Goal: Check status: Check status

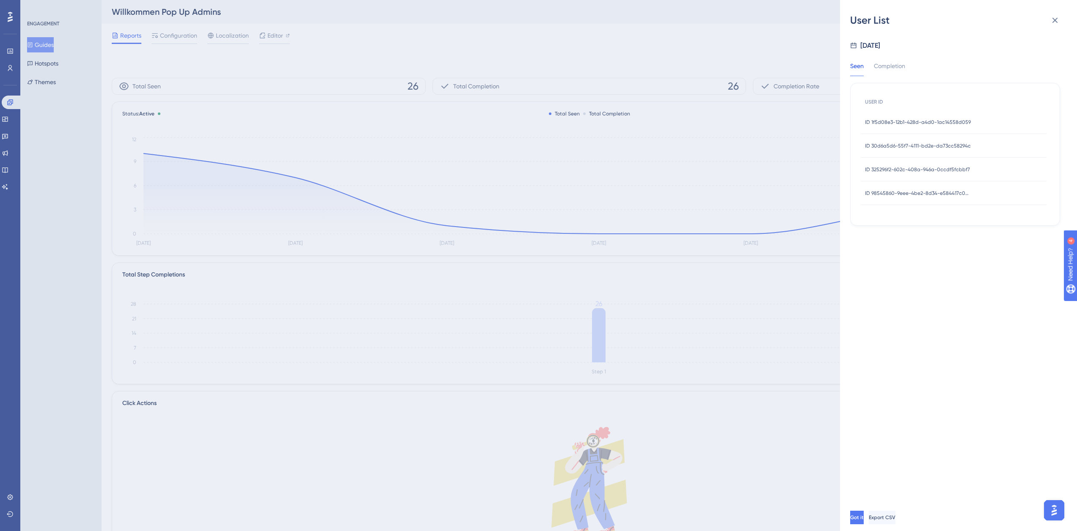
click at [942, 197] on div "ID 98545860-9eee-4be2-8d34-e584417c0554 ID 98545860-9eee-4be2-8d34-e584417c0554" at bounding box center [918, 193] width 106 height 24
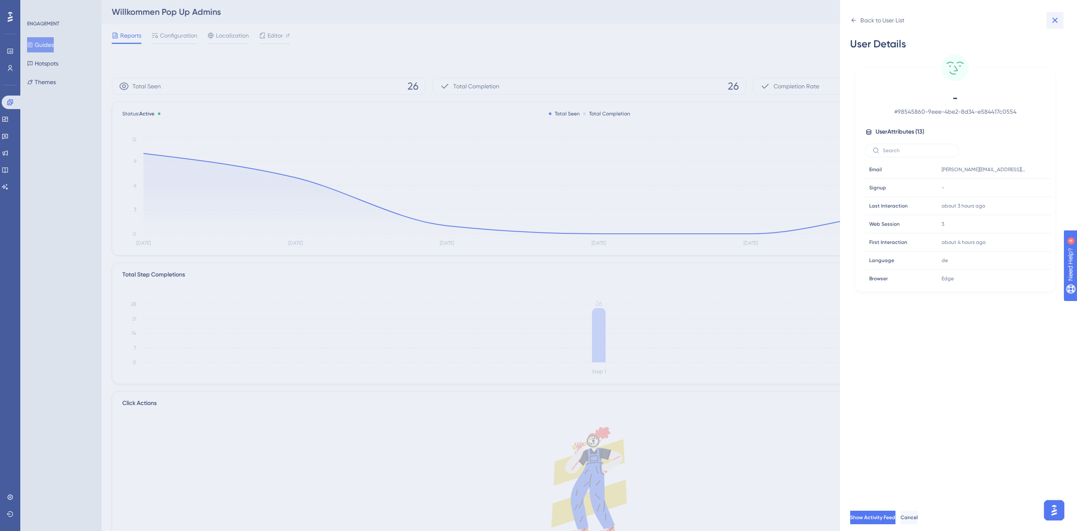
click at [1059, 19] on icon at bounding box center [1055, 20] width 10 height 10
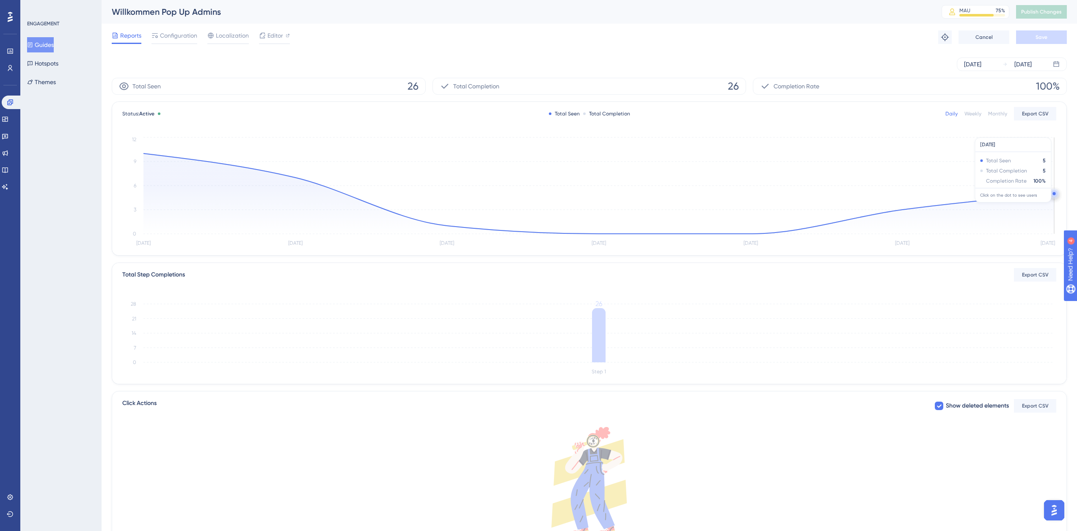
click at [1053, 194] on circle at bounding box center [1053, 193] width 3 height 3
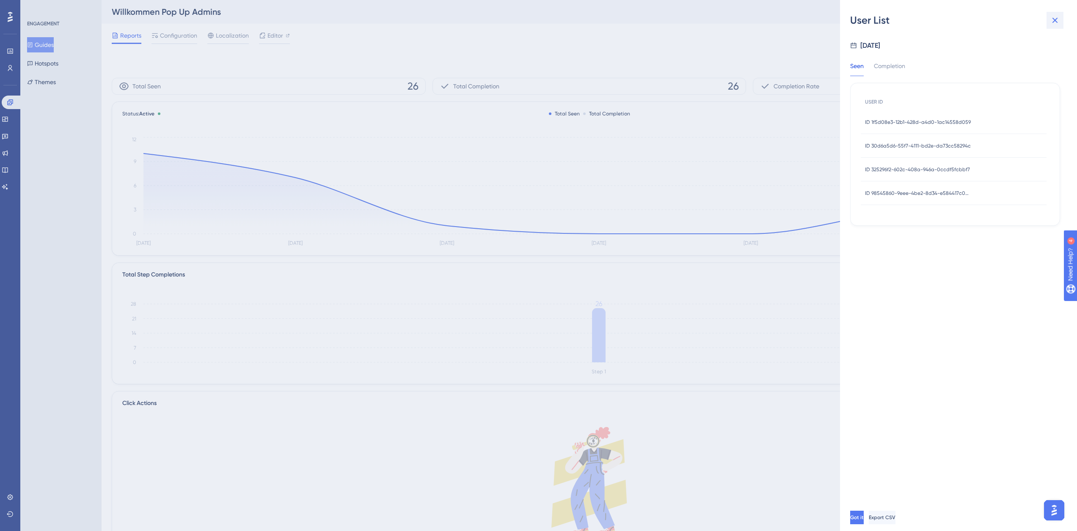
click at [1057, 22] on icon at bounding box center [1055, 20] width 10 height 10
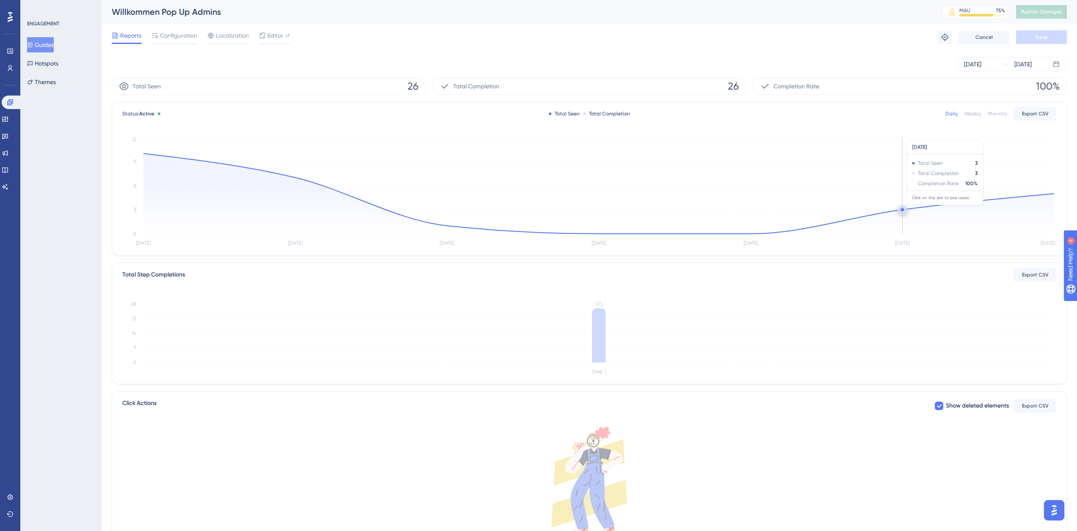
click at [902, 209] on circle at bounding box center [902, 209] width 3 height 3
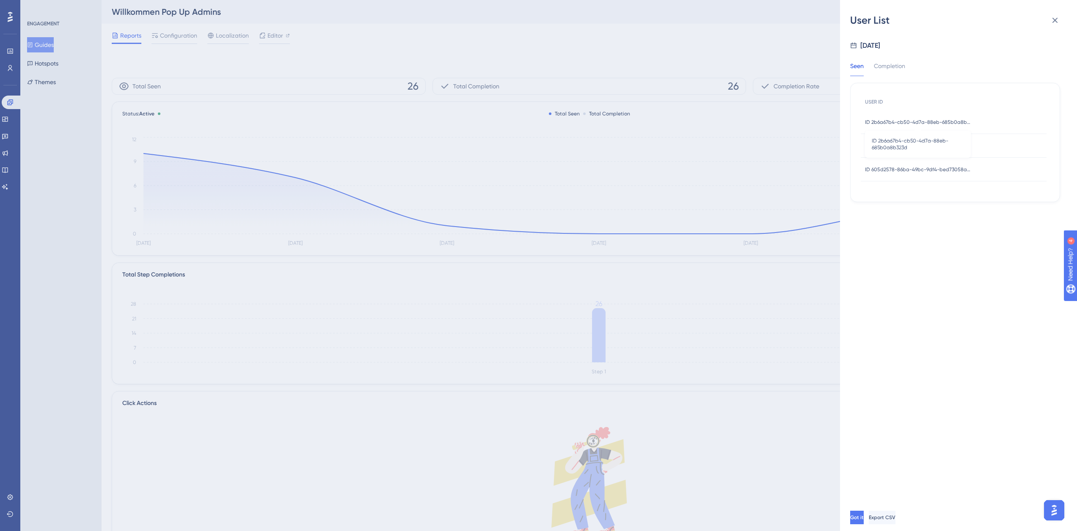
click at [897, 119] on span "ID 2b6a67b4-cb50-4d7a-88eb-685b0a8b323d" at bounding box center [918, 122] width 106 height 7
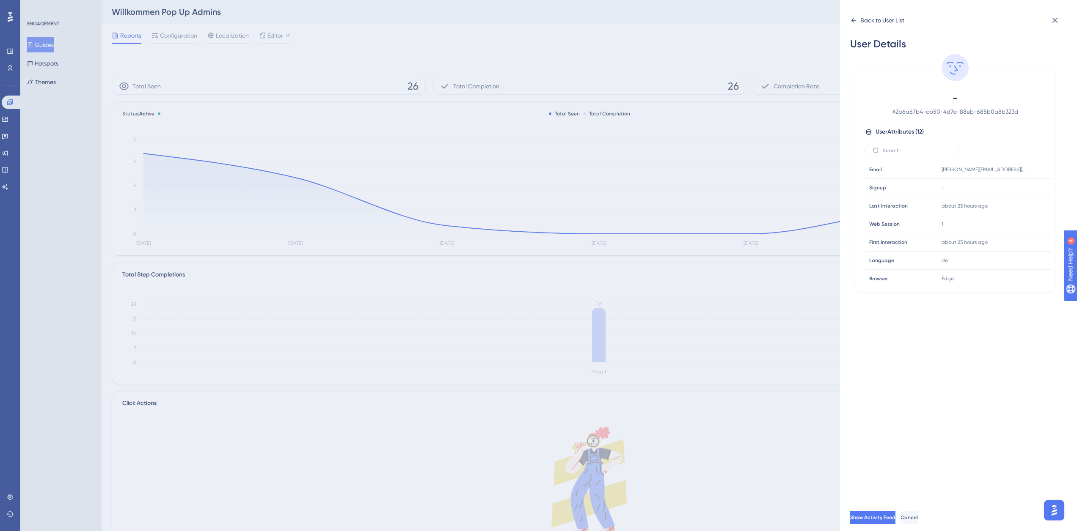
click at [854, 25] on div "Back to User List" at bounding box center [877, 21] width 54 height 14
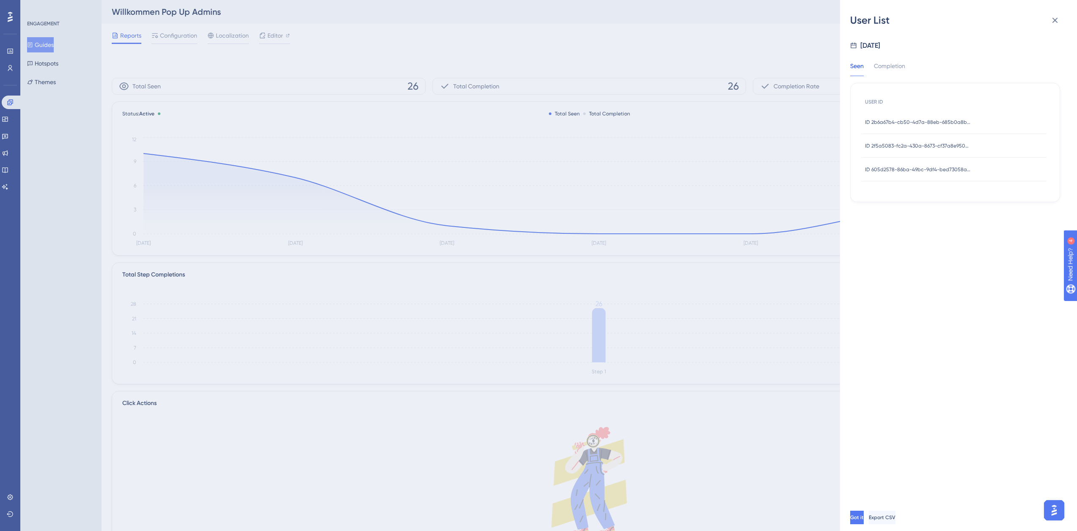
click at [914, 146] on span "ID 2f5a5083-fc2a-430a-8673-cf37a8e9508b" at bounding box center [918, 146] width 106 height 7
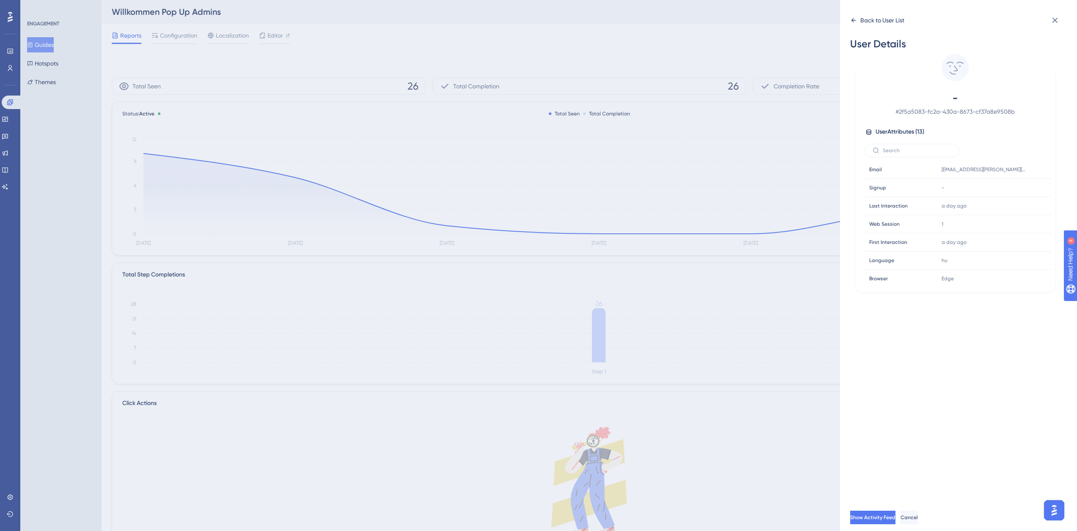
click at [852, 18] on icon at bounding box center [853, 20] width 7 height 7
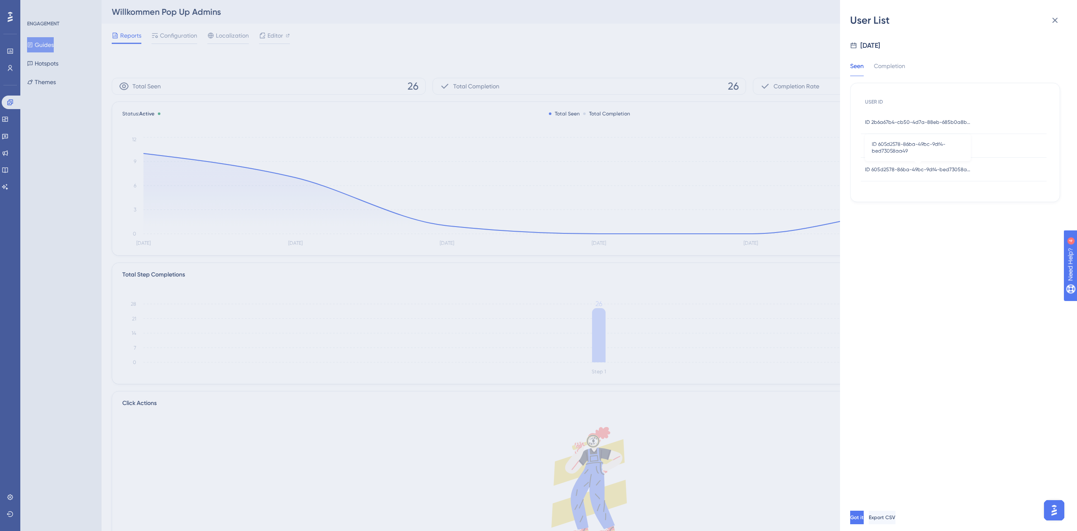
click at [891, 169] on span "ID 605d2578-86ba-49bc-9df4-bed73058aa49" at bounding box center [918, 169] width 106 height 7
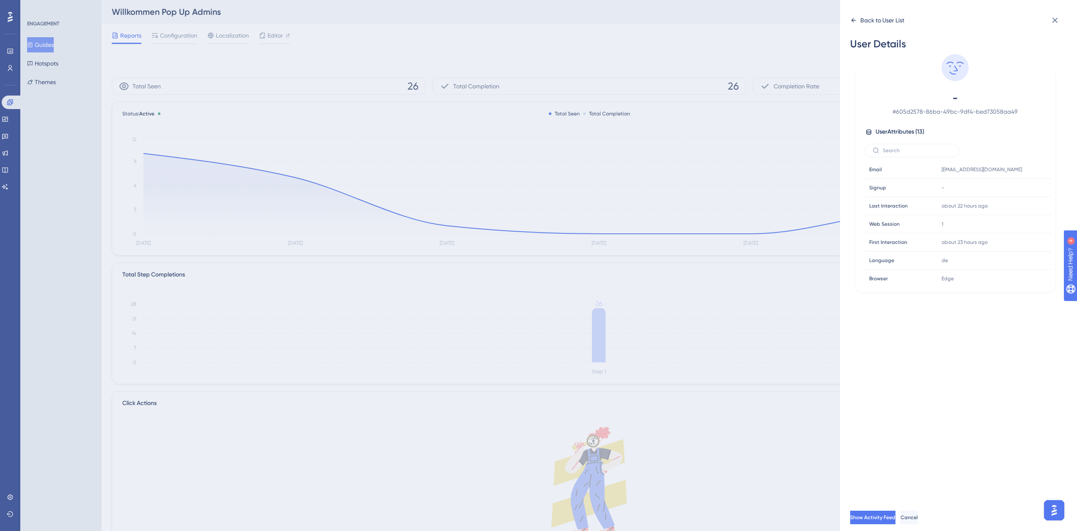
click at [852, 20] on icon at bounding box center [853, 20] width 7 height 7
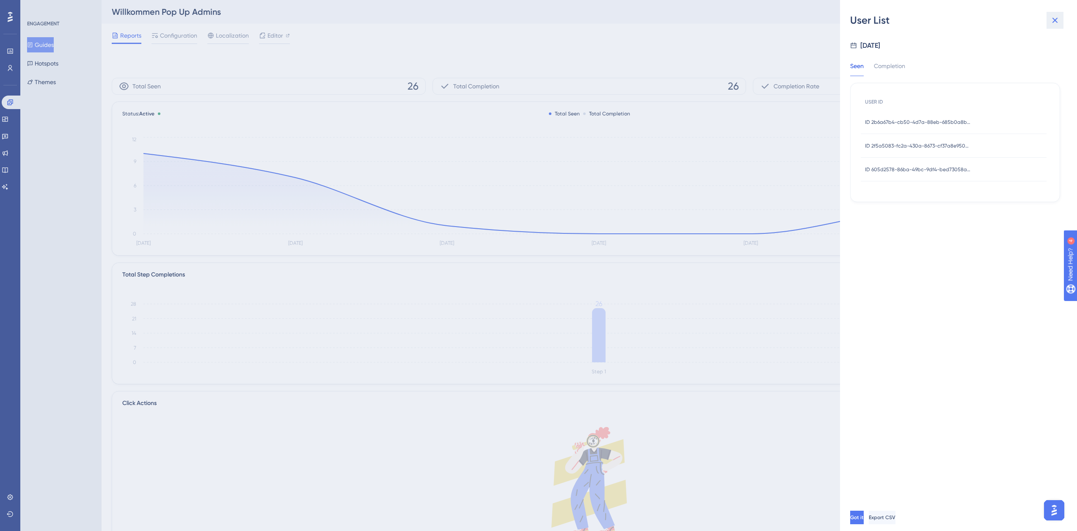
click at [1054, 23] on icon at bounding box center [1055, 20] width 10 height 10
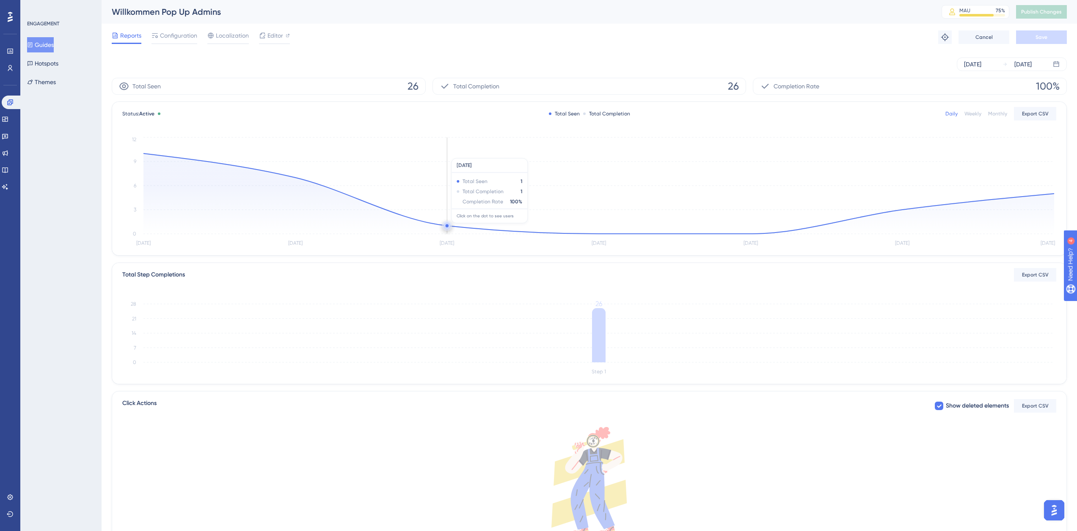
click at [445, 228] on circle at bounding box center [446, 226] width 7 height 7
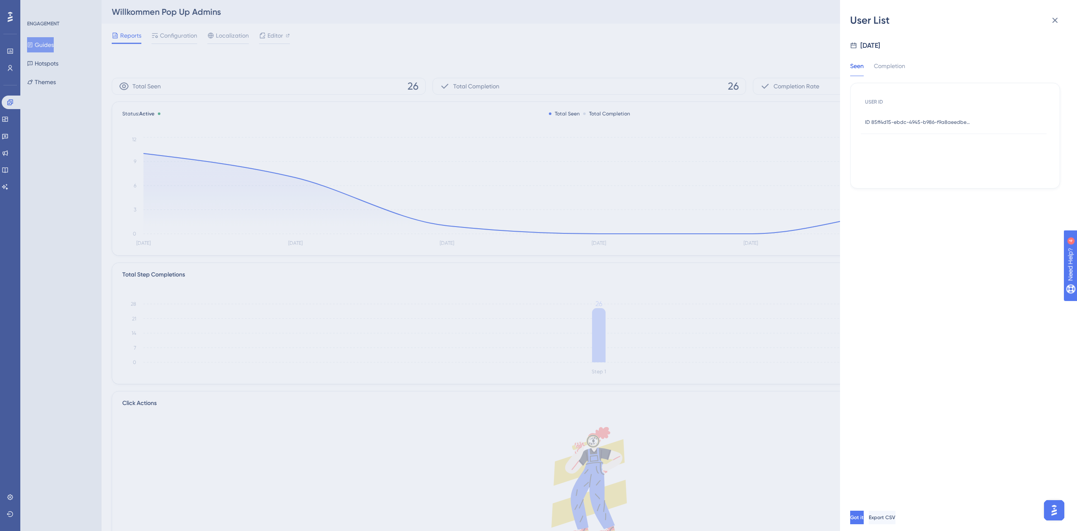
click at [926, 119] on span "ID 85ff4d15-ebdc-4945-b986-f9a8aeedbe37" at bounding box center [918, 122] width 106 height 7
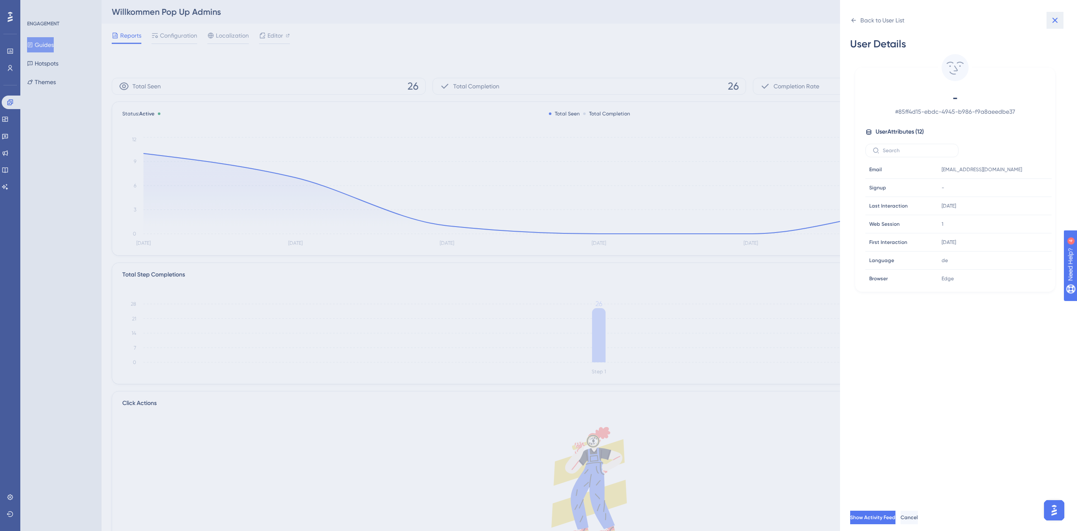
click at [1055, 22] on icon at bounding box center [1055, 20] width 10 height 10
